Goal: Transaction & Acquisition: Book appointment/travel/reservation

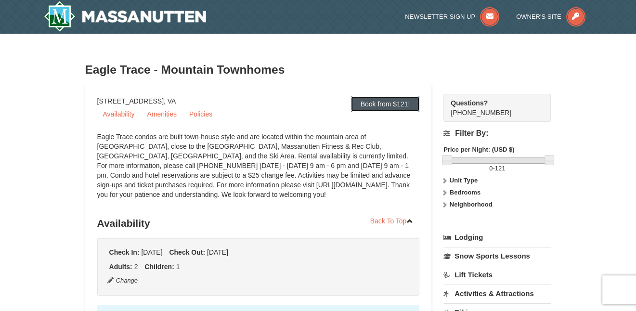
click at [390, 106] on link "Book from $121!" at bounding box center [385, 103] width 69 height 15
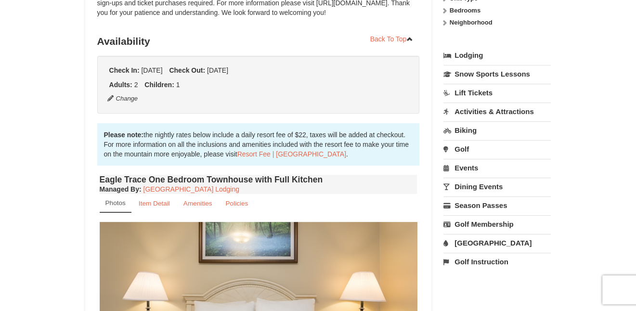
scroll to position [166, 0]
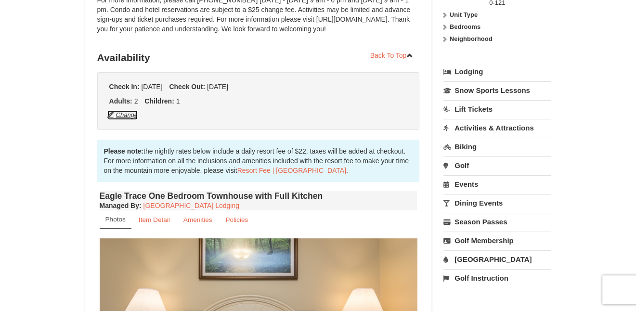
click at [128, 117] on button "Change" at bounding box center [123, 115] width 32 height 11
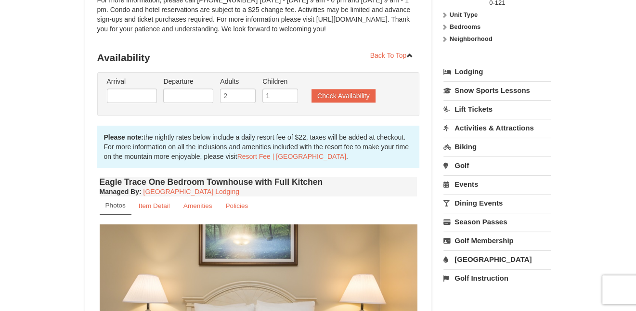
type input "[DATE]"
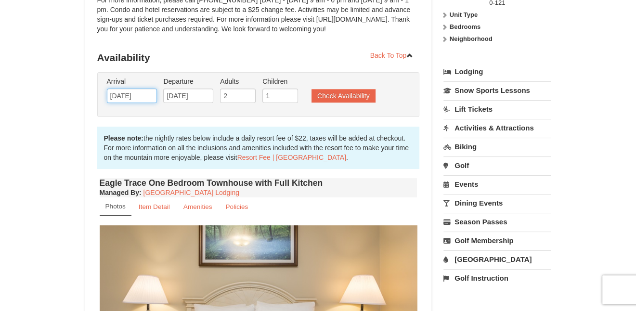
click at [146, 99] on input "09/13/2025" at bounding box center [132, 96] width 50 height 14
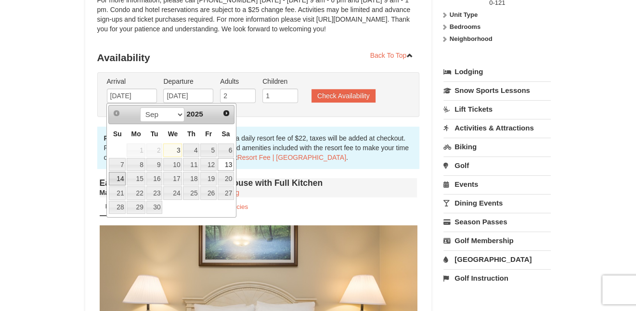
click at [121, 178] on link "14" at bounding box center [117, 178] width 17 height 13
type input "09/14/2025"
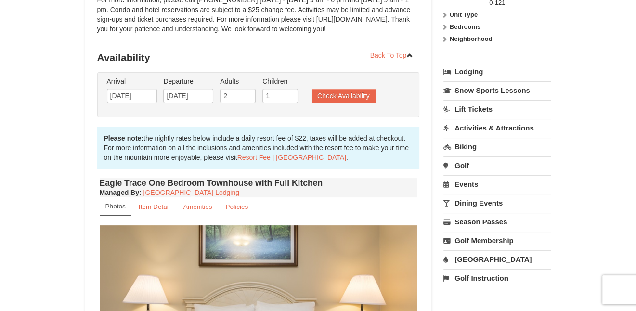
click at [216, 96] on ul "Arrival Please format dates MM/DD/YYYY Please format dates MM/DD/YYYY 09/14/202…" at bounding box center [253, 92] width 298 height 31
click at [209, 96] on input "09/20/2025" at bounding box center [188, 96] width 50 height 14
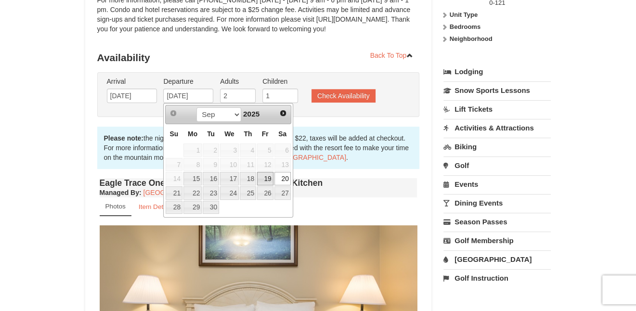
click at [268, 179] on link "19" at bounding box center [265, 178] width 16 height 13
type input "09/19/2025"
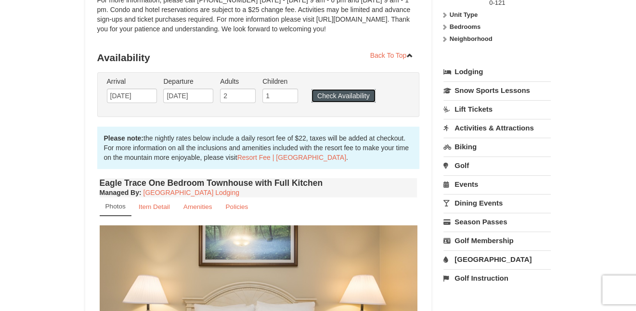
click at [336, 96] on button "Check Availability" at bounding box center [344, 95] width 64 height 13
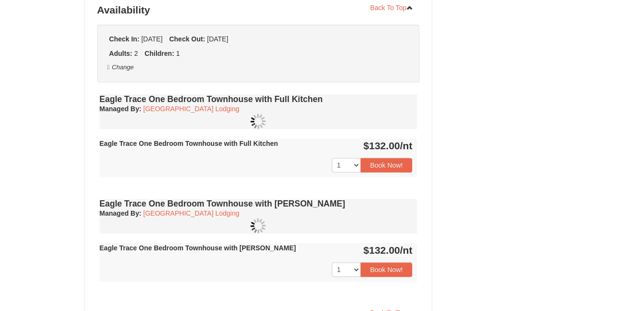
scroll to position [214, 0]
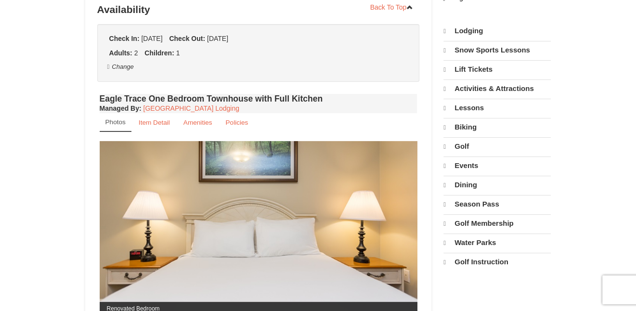
select select "9"
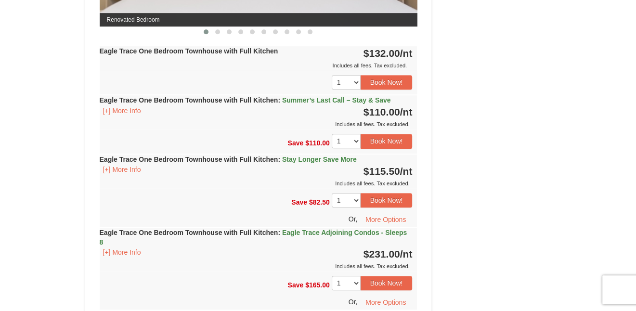
scroll to position [503, 0]
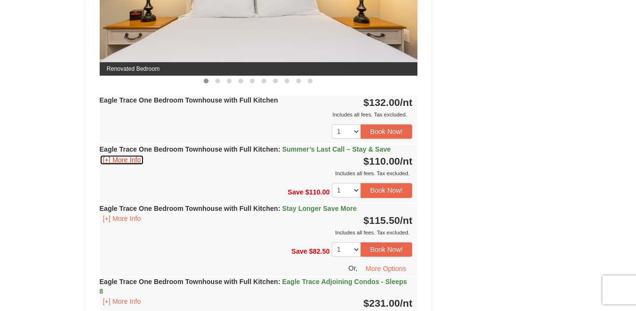
click at [131, 160] on button "[+] More Info" at bounding box center [122, 160] width 45 height 11
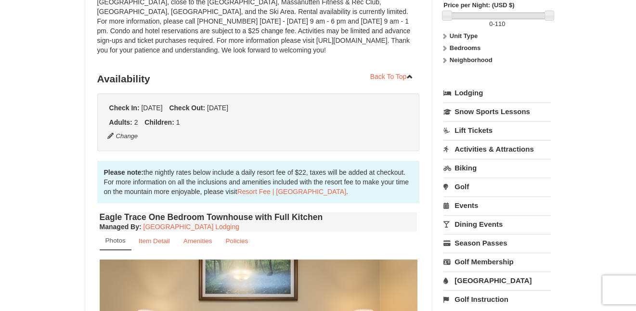
scroll to position [241, 0]
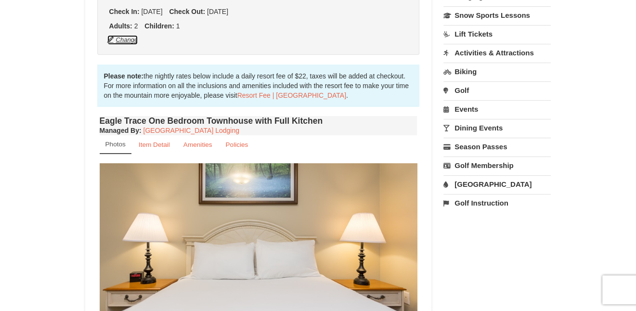
click at [127, 39] on button "Change" at bounding box center [123, 40] width 32 height 11
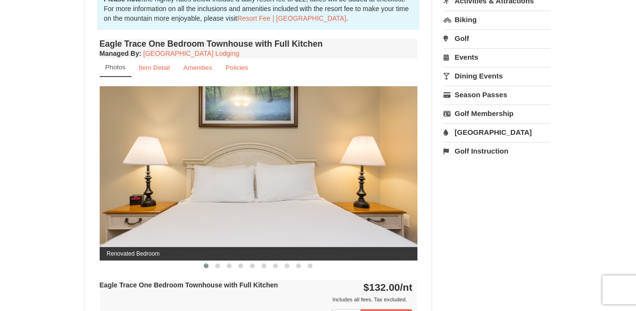
type input "09/14/2025"
type input "09/19/2025"
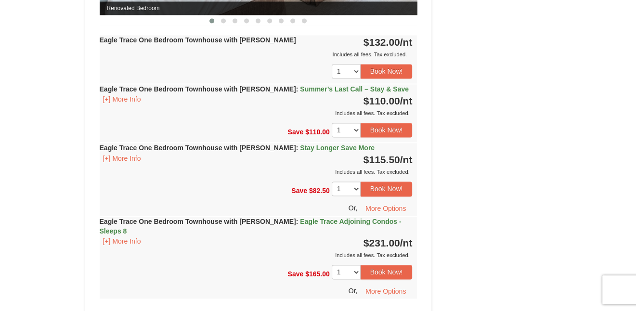
scroll to position [1160, 0]
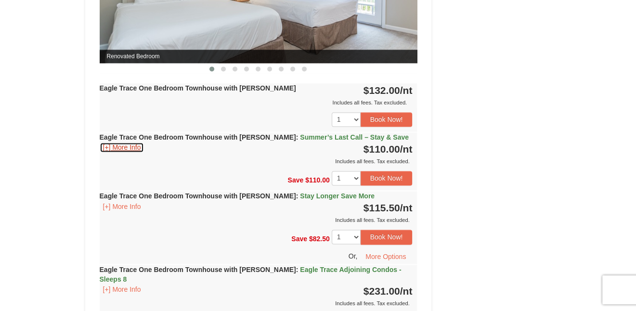
click at [139, 142] on button "[+] More Info" at bounding box center [122, 147] width 45 height 11
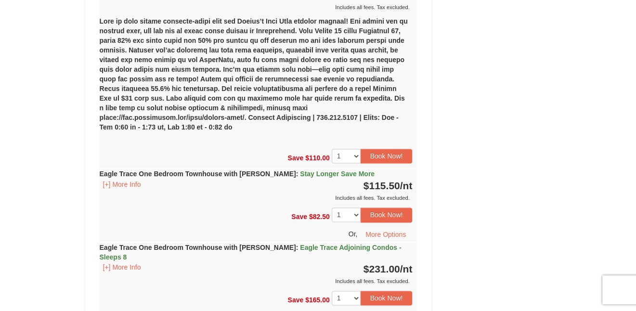
scroll to position [1134, 0]
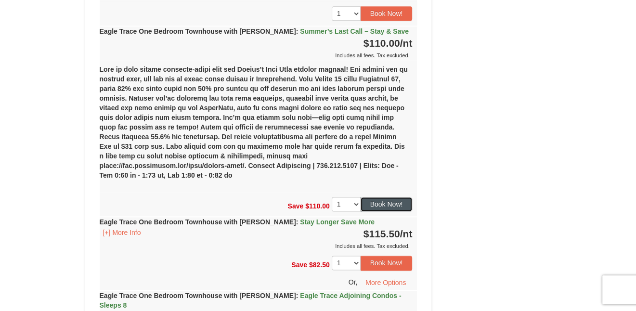
click at [389, 197] on button "Book Now!" at bounding box center [387, 204] width 52 height 14
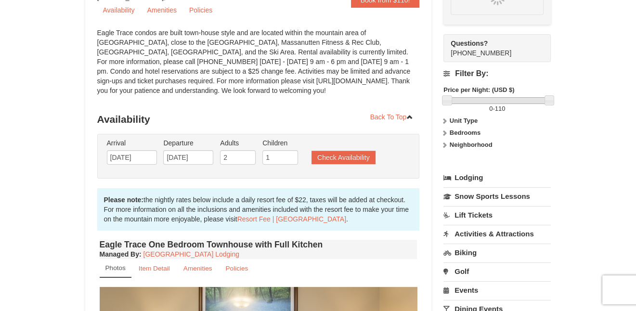
scroll to position [84, 0]
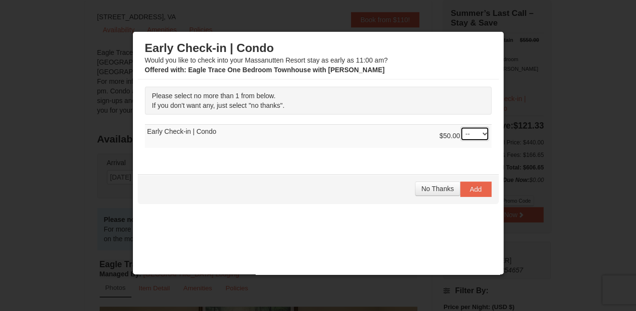
click at [477, 132] on select "-- 01" at bounding box center [474, 134] width 29 height 14
click at [460, 127] on select "-- 01" at bounding box center [474, 134] width 29 height 14
click at [479, 133] on select "-- 01" at bounding box center [474, 134] width 29 height 14
click at [460, 127] on select "-- 01" at bounding box center [474, 134] width 29 height 14
click at [477, 128] on select "-- 01" at bounding box center [474, 134] width 29 height 14
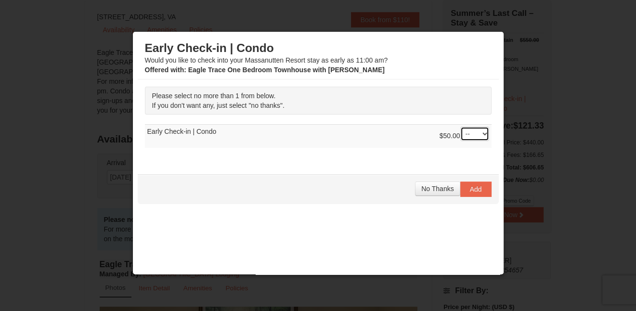
select select "1"
click at [460, 127] on select "-- 01" at bounding box center [474, 134] width 29 height 14
click at [472, 192] on span "Add" at bounding box center [476, 189] width 12 height 8
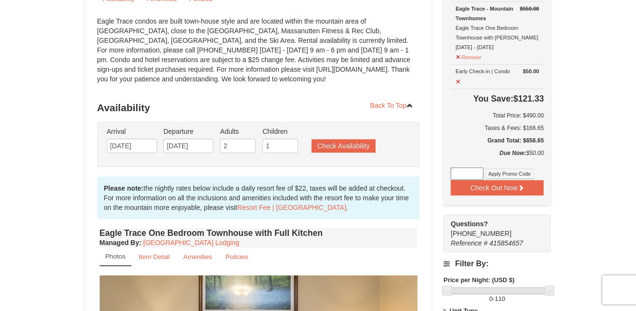
scroll to position [132, 0]
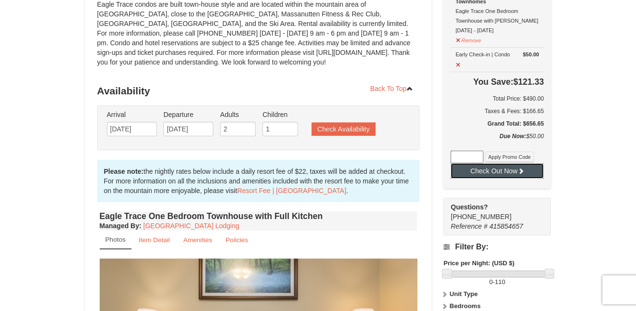
click at [519, 169] on icon at bounding box center [521, 171] width 7 height 7
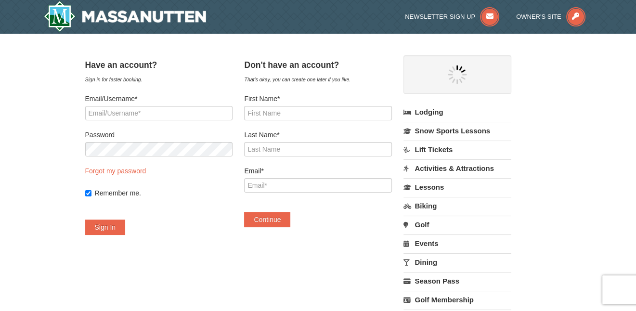
select select "9"
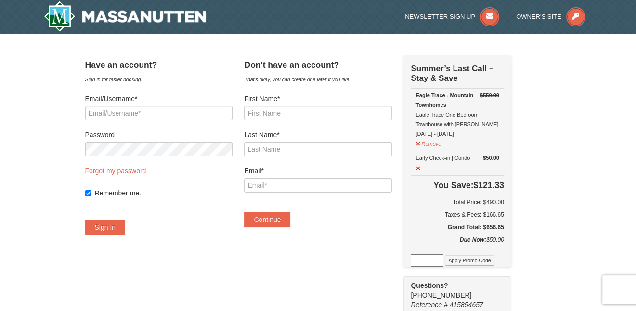
select select "9"
click at [296, 110] on input "First Name*" at bounding box center [317, 113] width 147 height 14
type input "Jonathan"
type input "Hatter"
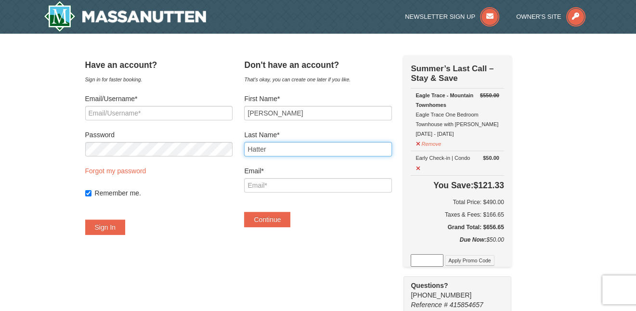
type input "jkhatter@comcast.net"
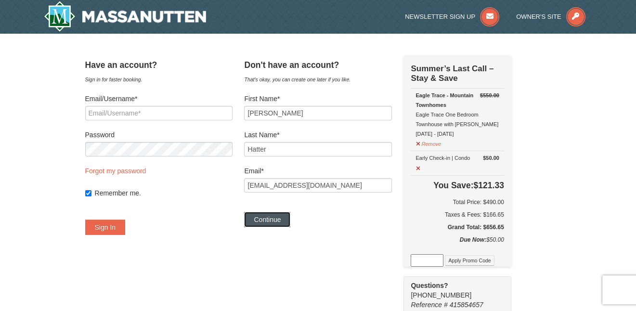
click at [277, 218] on button "Continue" at bounding box center [267, 219] width 46 height 15
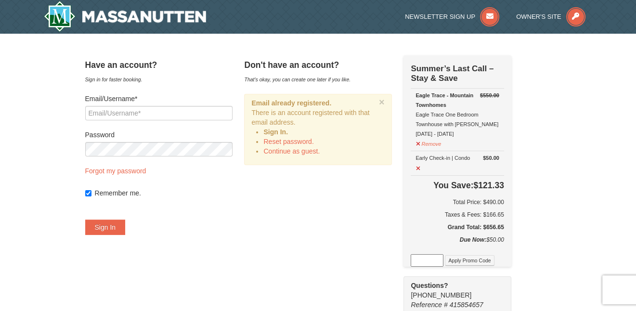
click at [288, 131] on strong "Sign In." at bounding box center [275, 132] width 25 height 8
click at [303, 152] on link "Continue as guest." at bounding box center [291, 151] width 56 height 8
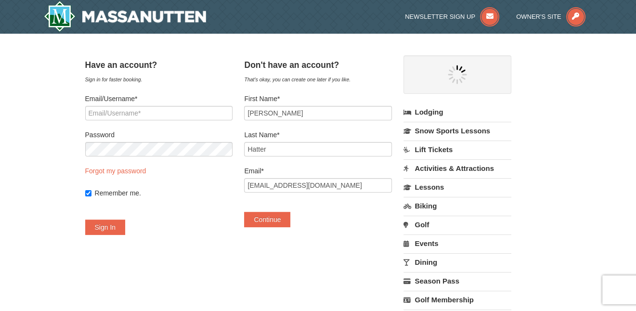
select select "9"
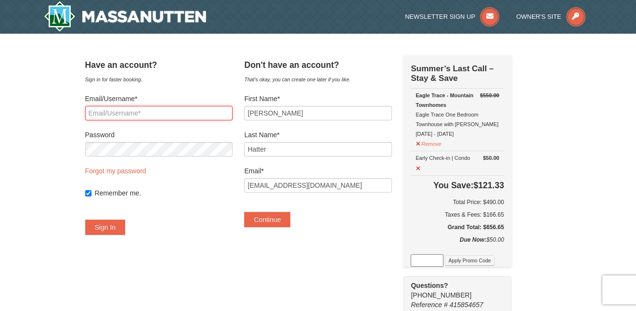
click at [185, 114] on input "Email/Username*" at bounding box center [158, 113] width 147 height 14
type input "jkhatter@comcast.net"
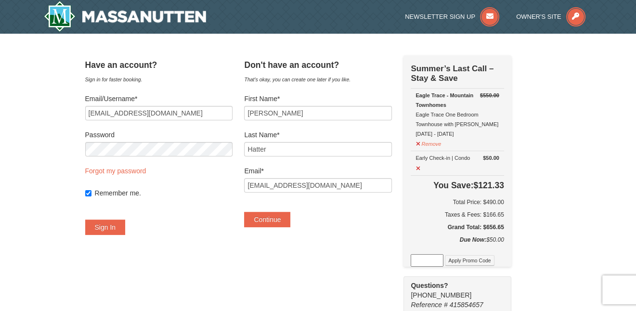
click at [193, 156] on form "Email/Username* jkhatter@comcast.net Password Forgot my password Remember me. S…" at bounding box center [158, 164] width 147 height 141
click at [10, 164] on div "× Have an account? Sign in for faster booking. Email/Username* jkhatter@comcast…" at bounding box center [318, 301] width 636 height 535
click at [126, 231] on button "Sign In" at bounding box center [105, 227] width 40 height 15
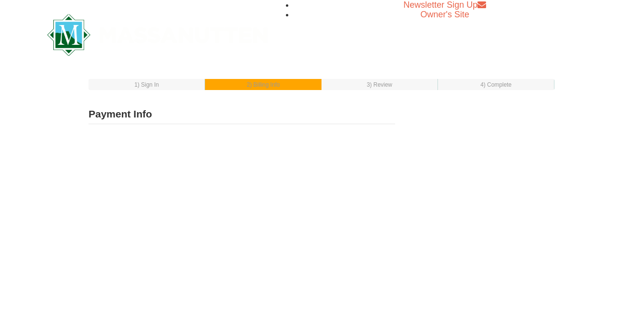
select select "1"
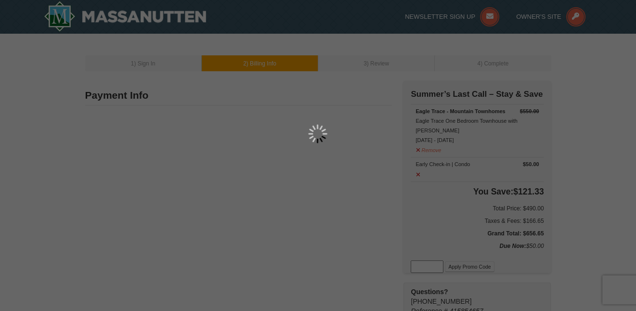
type input "[PERSON_NAME]"
type input "1401 Boonsboro Pl"
type input "Lynchburg"
type input "24503"
type input "434"
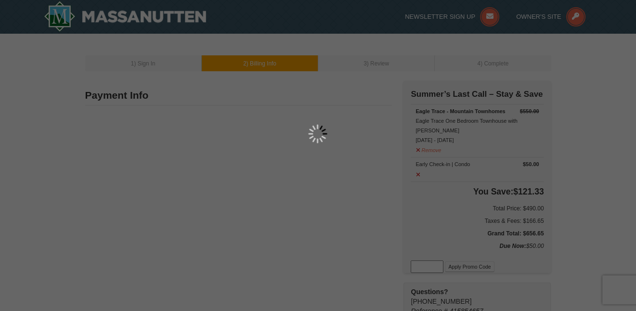
type input "941"
type input "5928"
type input "jkhatter@comcast.net"
select select "VA"
select select "9"
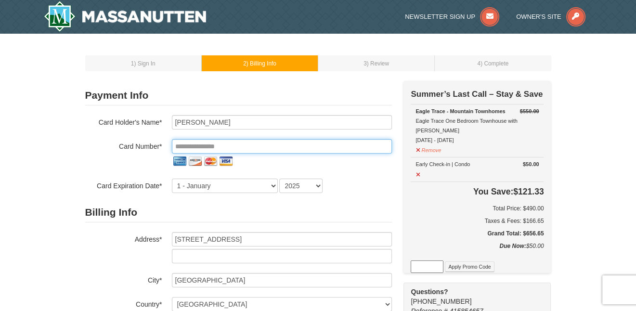
click at [258, 149] on input "tel" at bounding box center [282, 146] width 220 height 14
type input "**********"
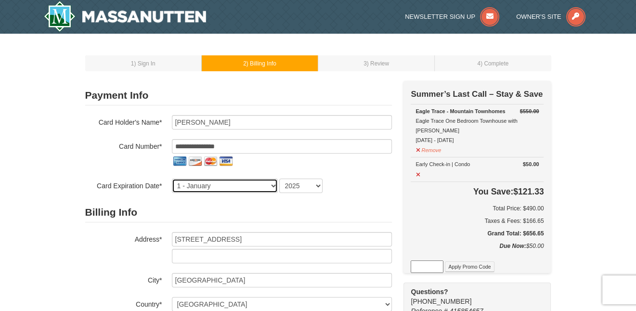
select select "2027"
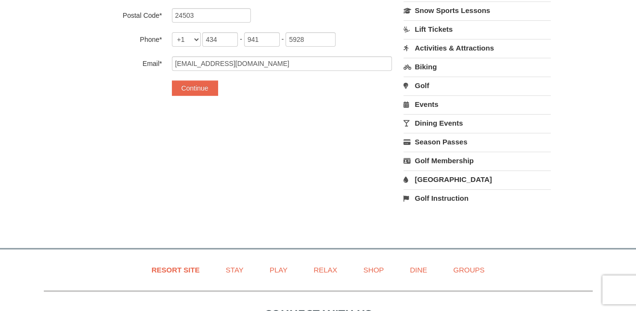
scroll to position [289, 0]
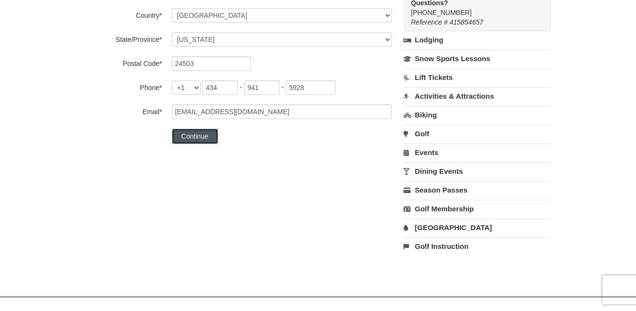
click at [202, 141] on button "Continue" at bounding box center [195, 136] width 46 height 15
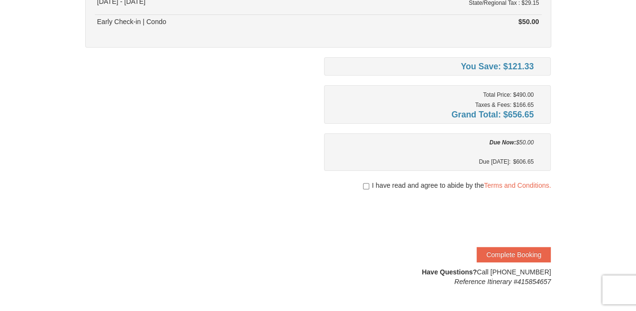
scroll to position [193, 0]
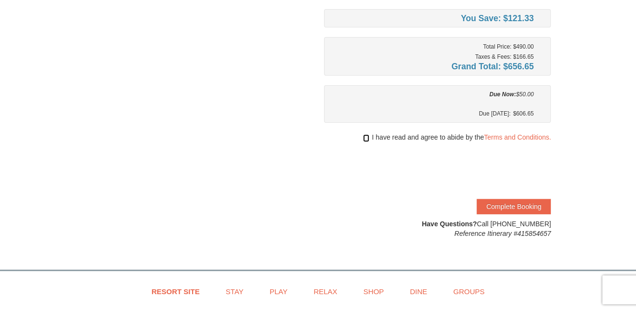
click at [365, 137] on input "checkbox" at bounding box center [366, 138] width 6 height 8
checkbox input "true"
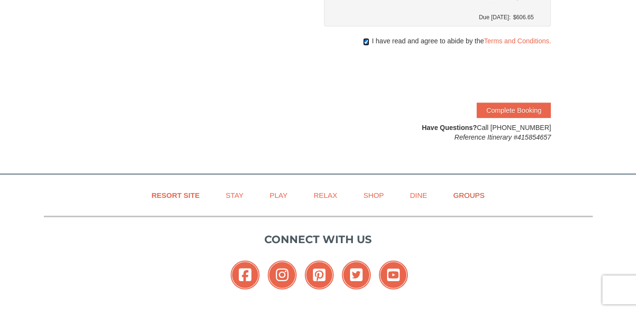
scroll to position [241, 0]
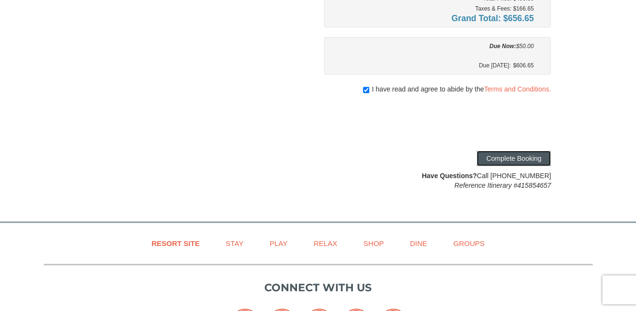
click at [527, 158] on button "Complete Booking" at bounding box center [514, 158] width 74 height 15
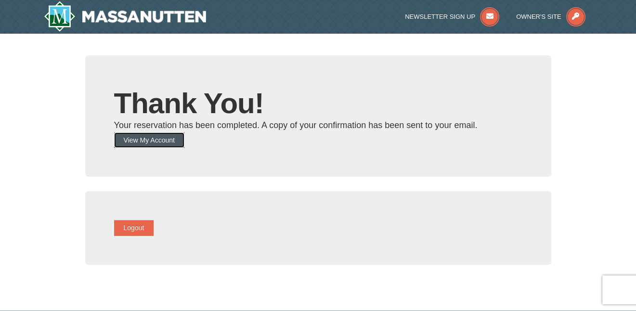
click at [157, 135] on button "View My Account" at bounding box center [149, 139] width 70 height 15
